Goal: Task Accomplishment & Management: Manage account settings

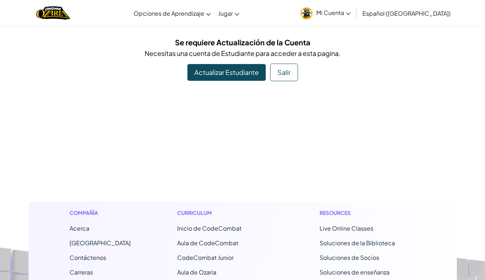
click at [215, 71] on link "Actualizar Estudiante" at bounding box center [226, 72] width 78 height 17
click at [266, 1] on div "[MEDICAL_DATA] la navigación Opciones de Aprendizaje Live Online Classes Autodi…" at bounding box center [242, 13] width 488 height 26
click at [278, 70] on button "Salir" at bounding box center [284, 73] width 28 height 18
